Goal: Task Accomplishment & Management: Manage account settings

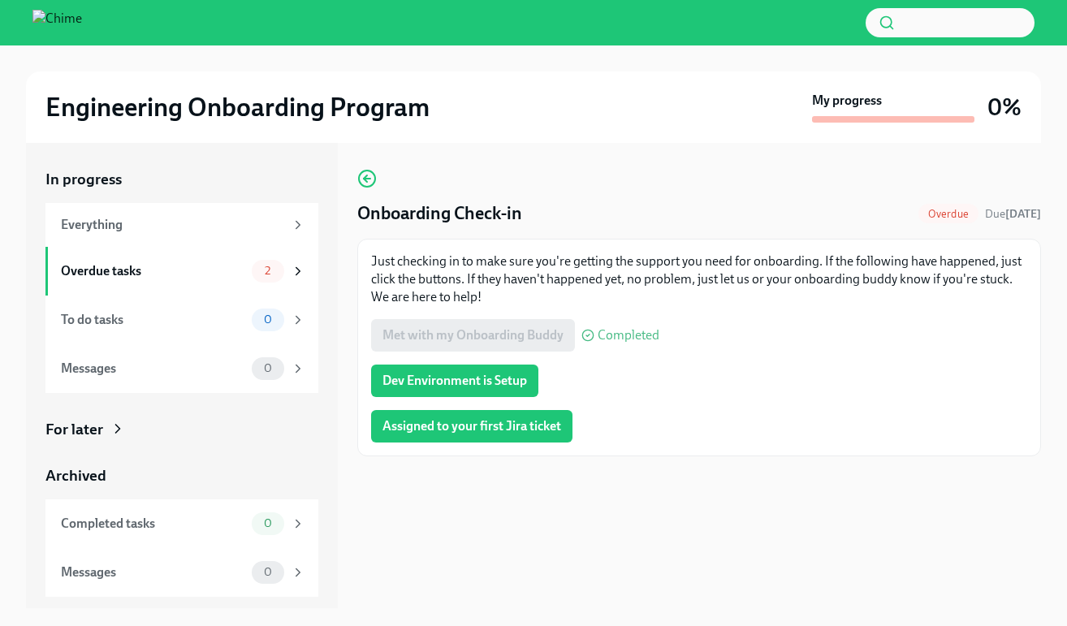
click at [101, 431] on div "For later" at bounding box center [74, 429] width 58 height 21
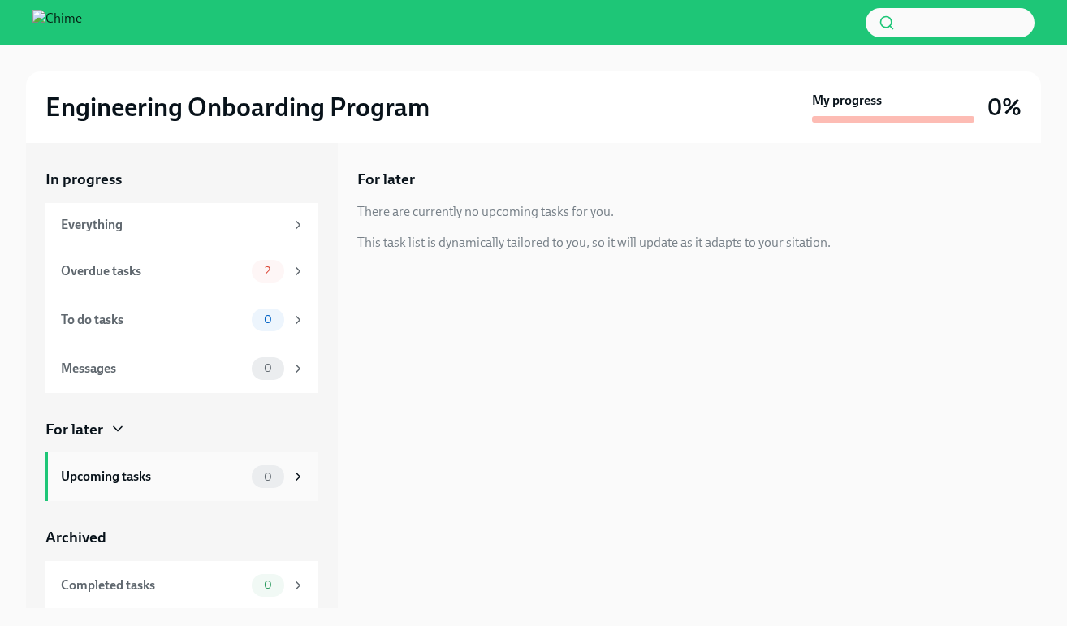
click at [184, 469] on div "Upcoming tasks" at bounding box center [153, 477] width 184 height 18
click at [113, 279] on div "Overdue tasks" at bounding box center [153, 271] width 184 height 18
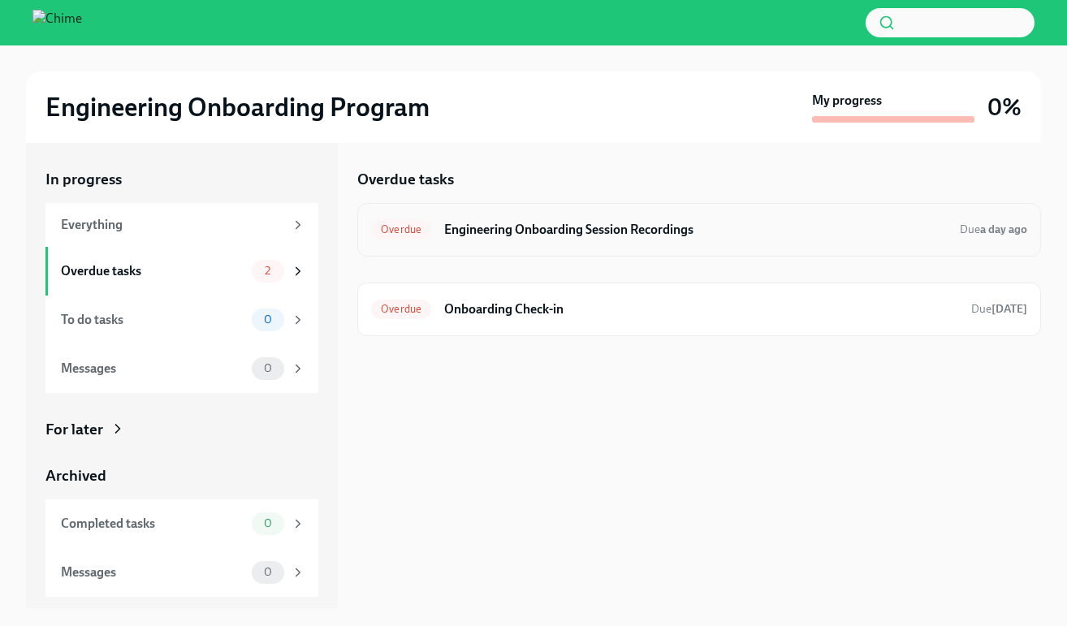
click at [607, 240] on div "Overdue Engineering Onboarding Session Recordings Due a day ago" at bounding box center [699, 230] width 656 height 26
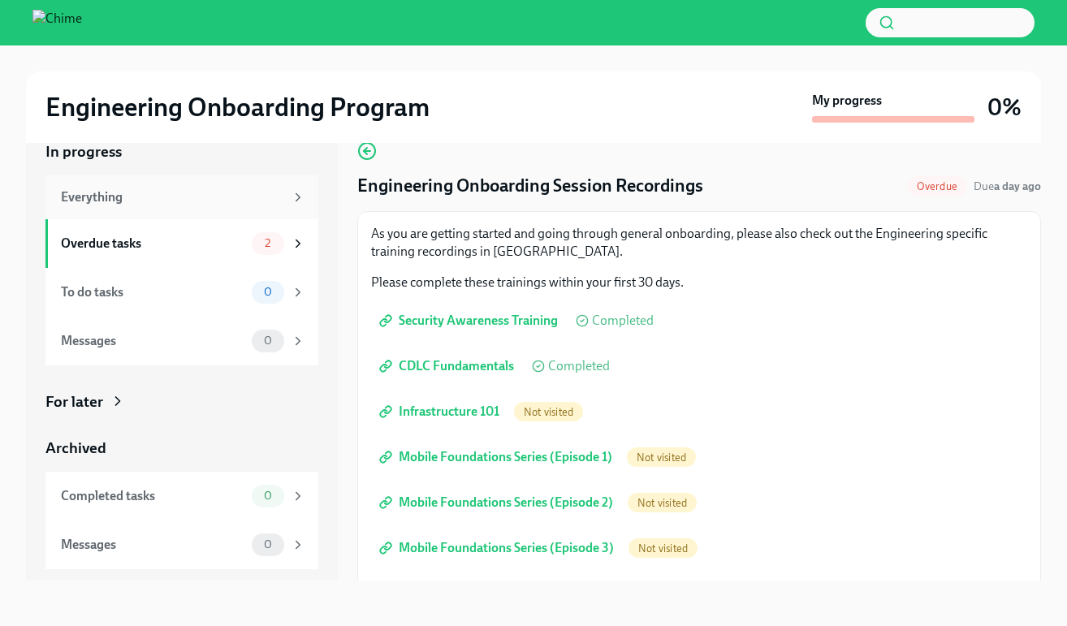
click at [173, 194] on div "Everything" at bounding box center [172, 197] width 223 height 18
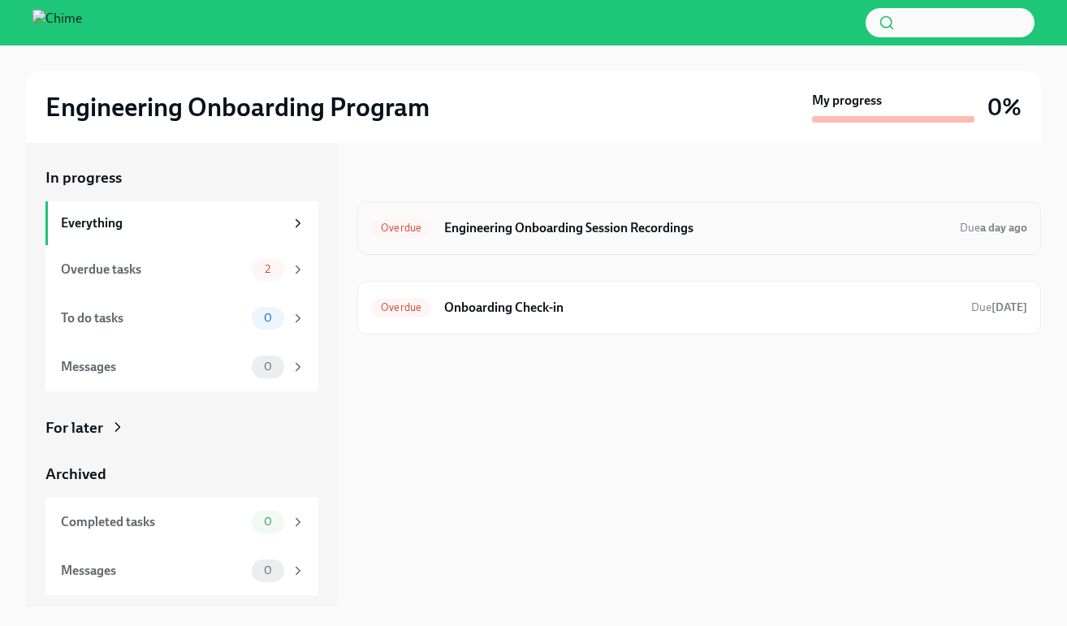
click at [572, 217] on div "Overdue Engineering Onboarding Session Recordings Due a day ago" at bounding box center [699, 228] width 656 height 26
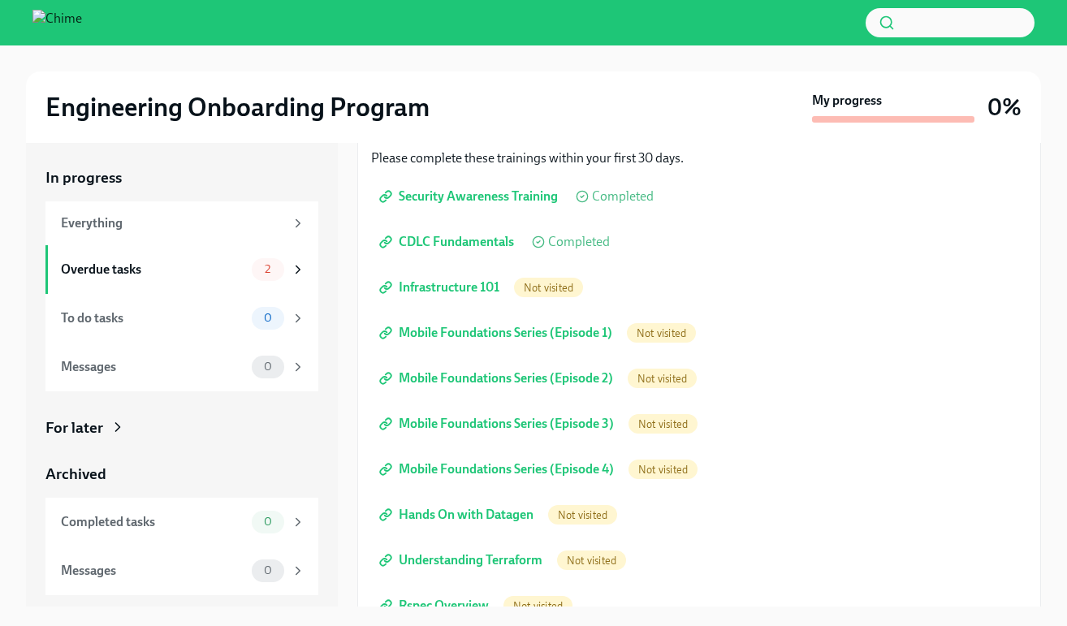
scroll to position [168, 0]
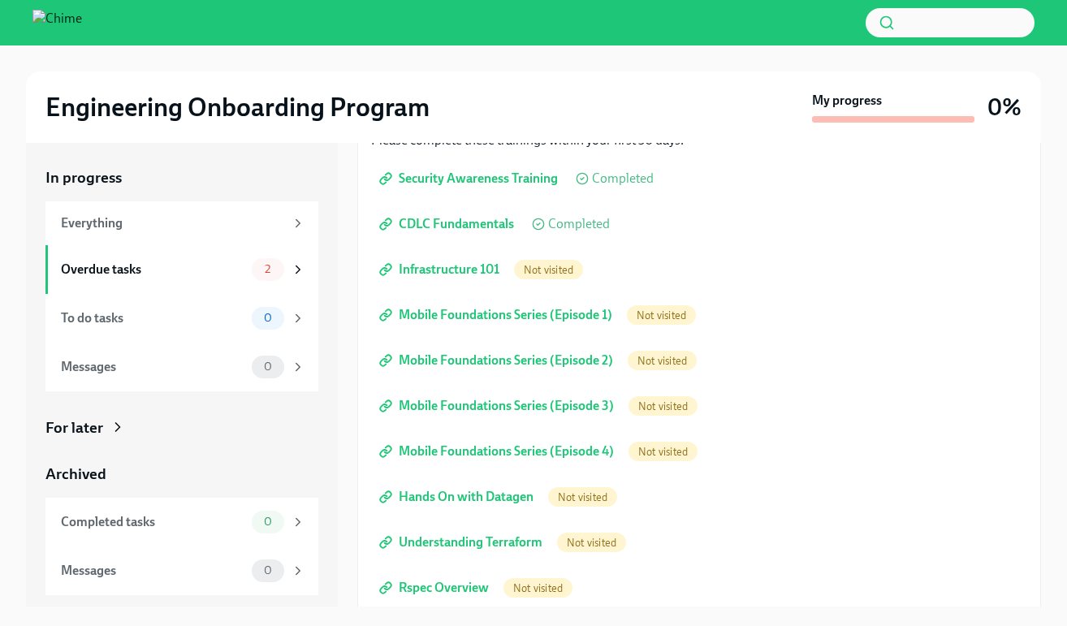
click at [469, 268] on span "Infrastructure 101" at bounding box center [440, 269] width 117 height 16
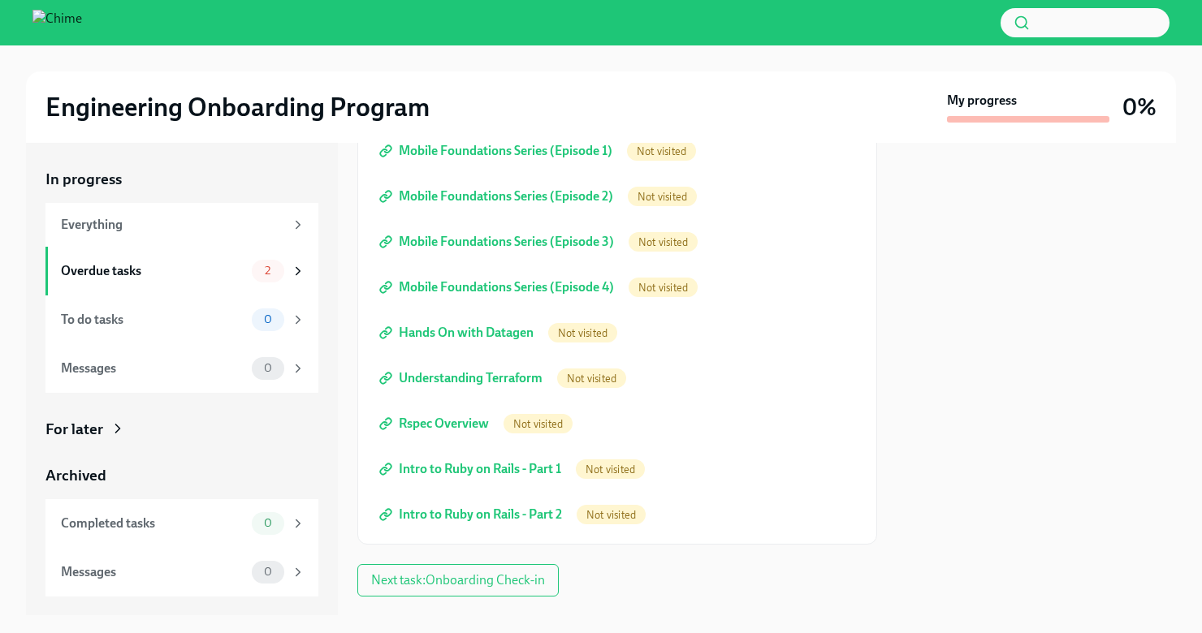
scroll to position [367, 0]
